Goal: Information Seeking & Learning: Learn about a topic

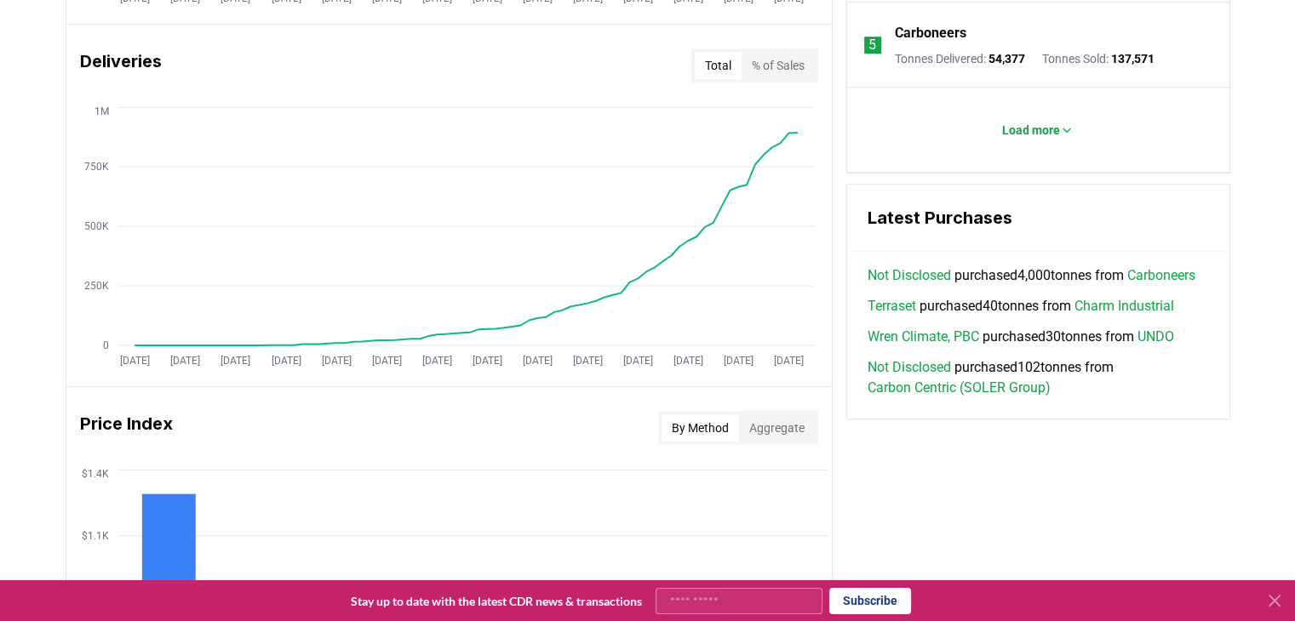
scroll to position [1022, 0]
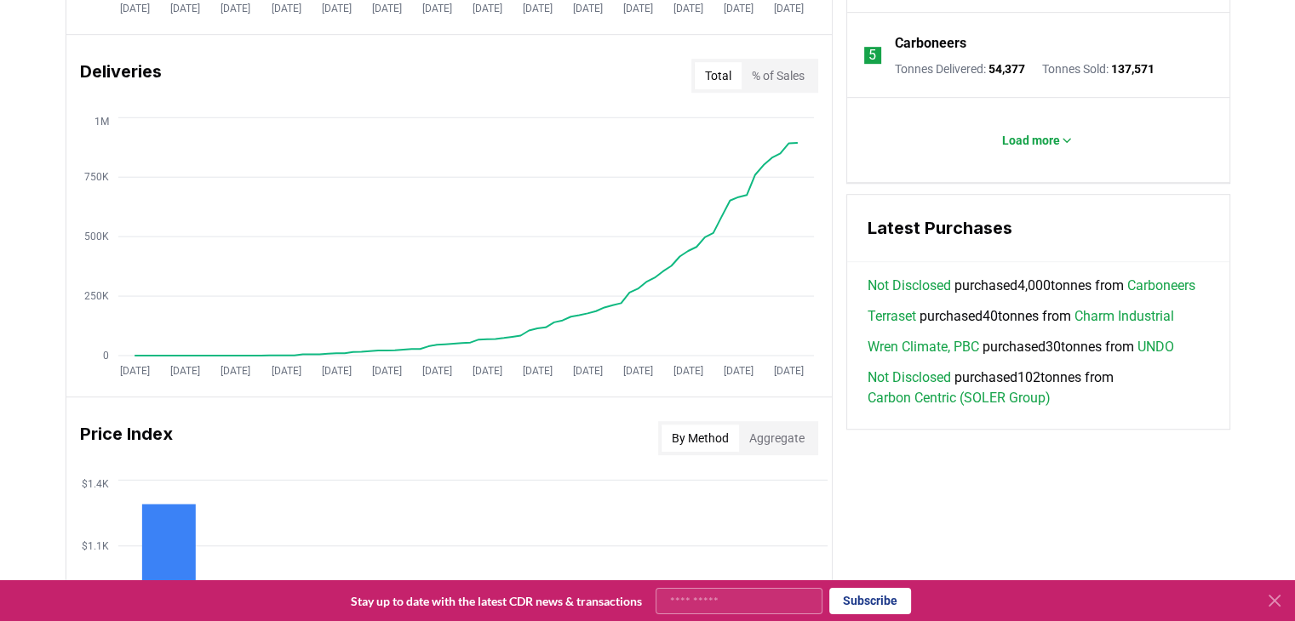
click at [902, 327] on link "Terraset" at bounding box center [891, 316] width 49 height 20
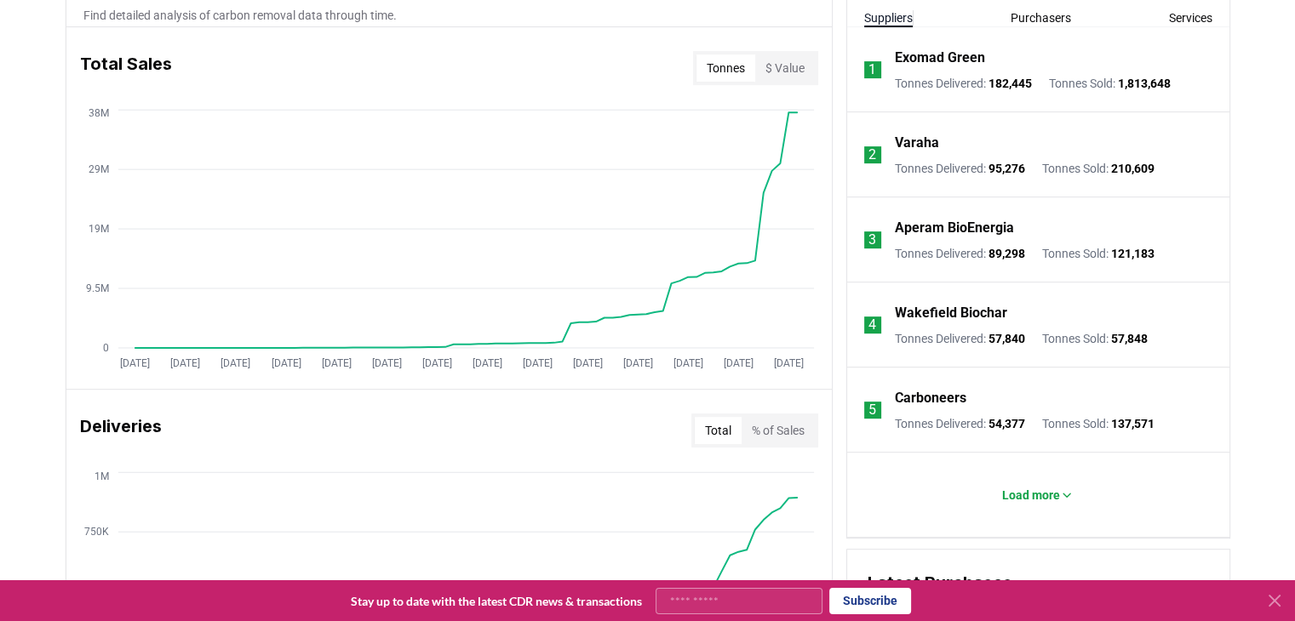
scroll to position [672, 0]
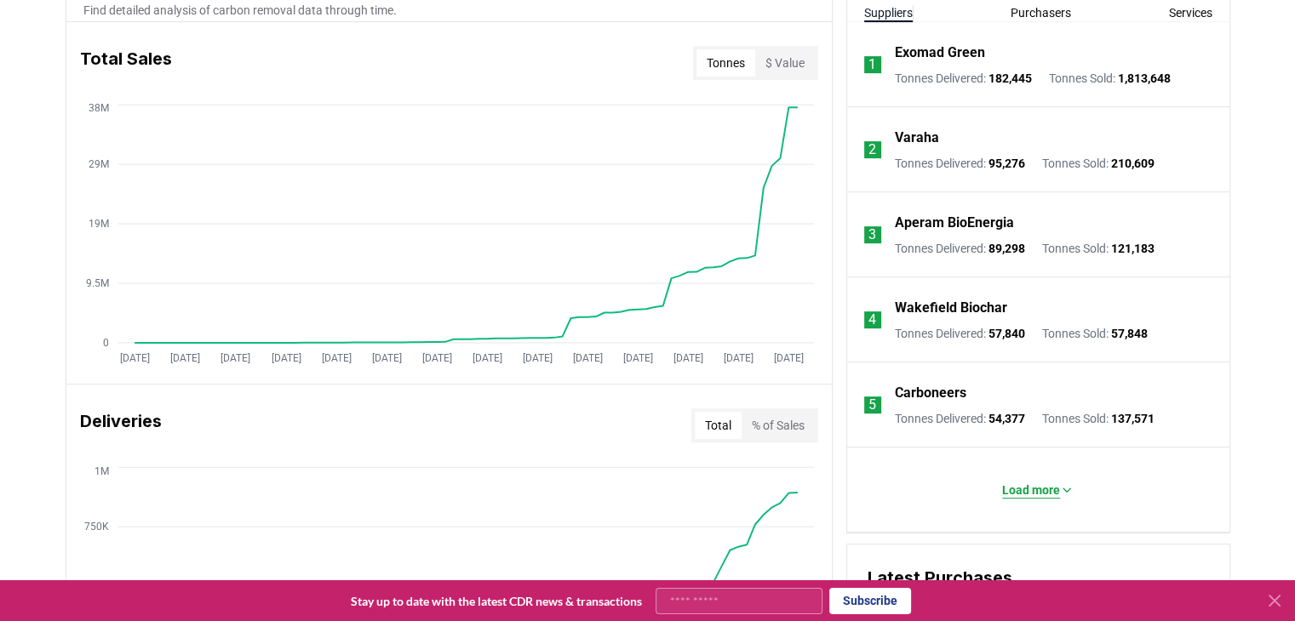
click at [1068, 499] on button "Load more" at bounding box center [1037, 490] width 99 height 34
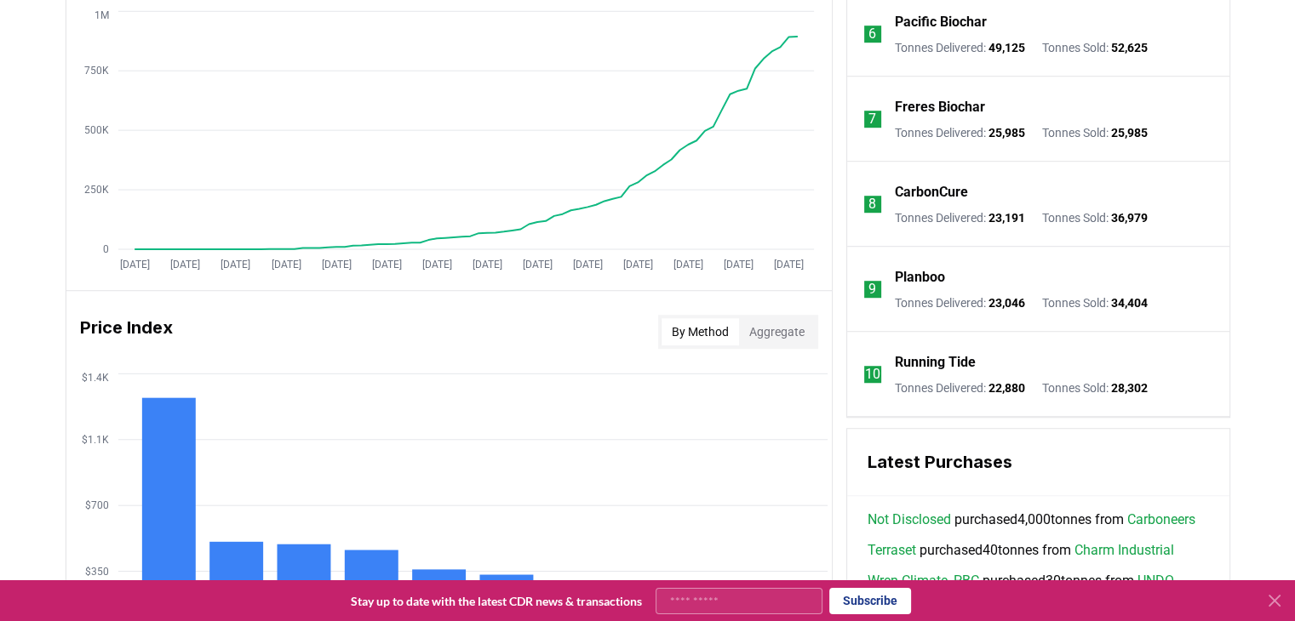
scroll to position [1110, 0]
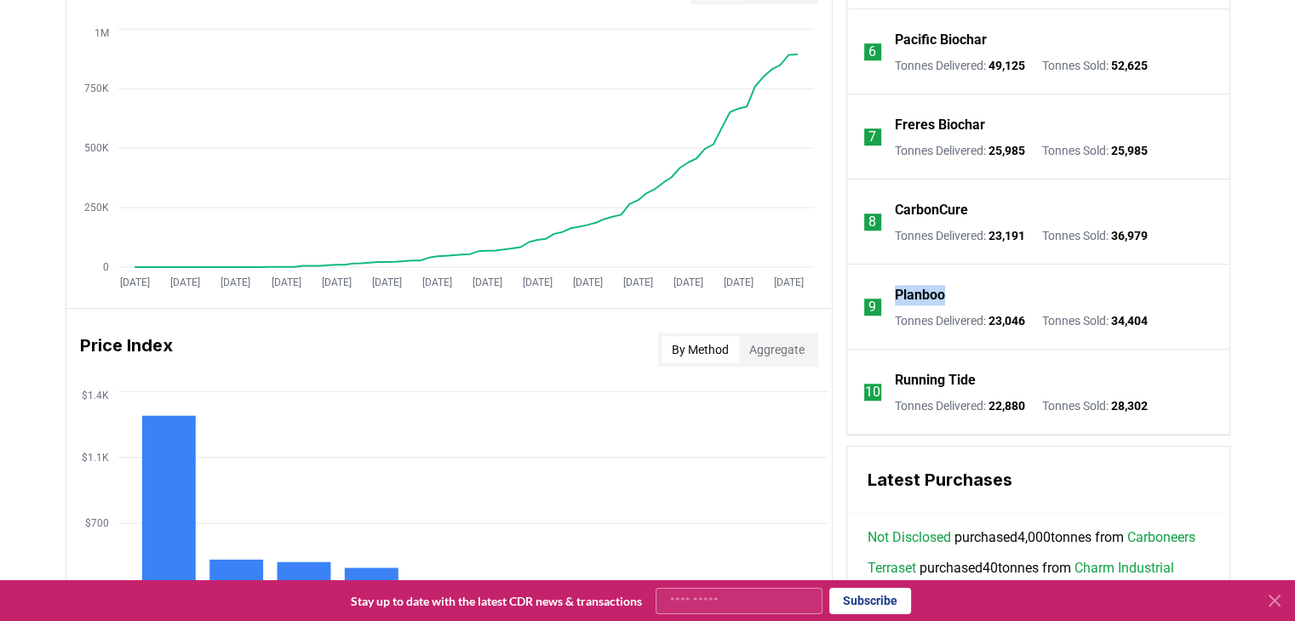
drag, startPoint x: 957, startPoint y: 289, endPoint x: 889, endPoint y: 292, distance: 68.1
click at [889, 292] on li "9 Planboo Tonnes Delivered : 23,046 Tonnes Sold : 34,404" at bounding box center [1038, 307] width 382 height 85
copy p "Planboo"
